Goal: Task Accomplishment & Management: Use online tool/utility

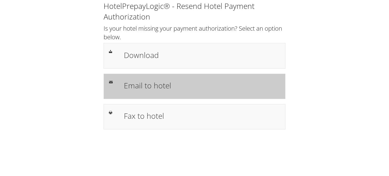
click at [168, 88] on h1 "Email to hotel" at bounding box center [202, 85] width 156 height 11
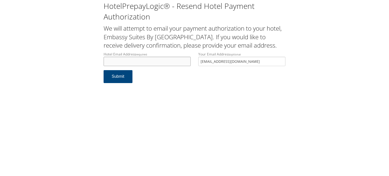
click at [157, 66] on input "Hotel Email Address required" at bounding box center [146, 61] width 87 height 9
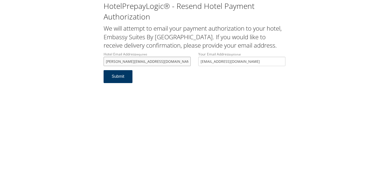
type input "[PERSON_NAME][EMAIL_ADDRESS][DOMAIN_NAME]"
click at [115, 83] on button "Submit" at bounding box center [117, 76] width 29 height 13
